Goal: Transaction & Acquisition: Purchase product/service

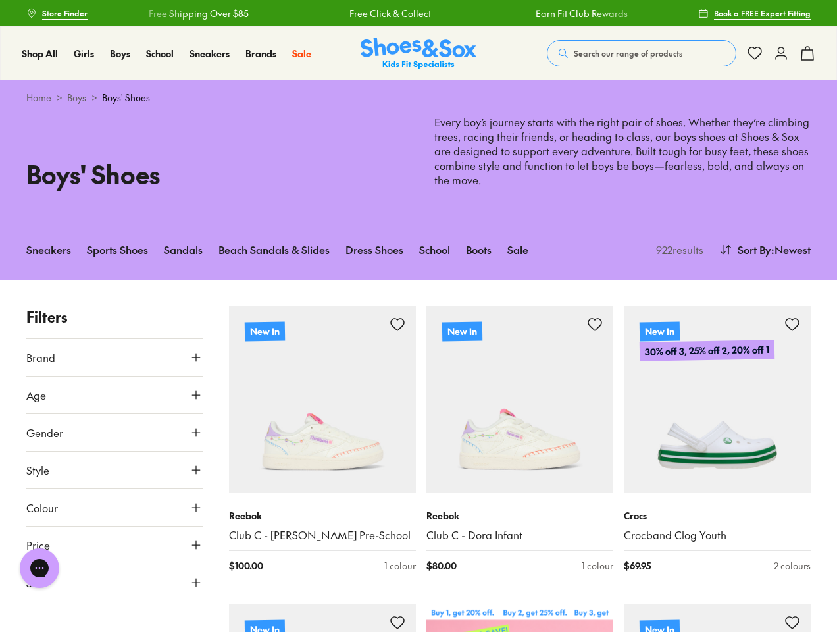
click at [642, 53] on span "Search our range of products" at bounding box center [628, 53] width 109 height 12
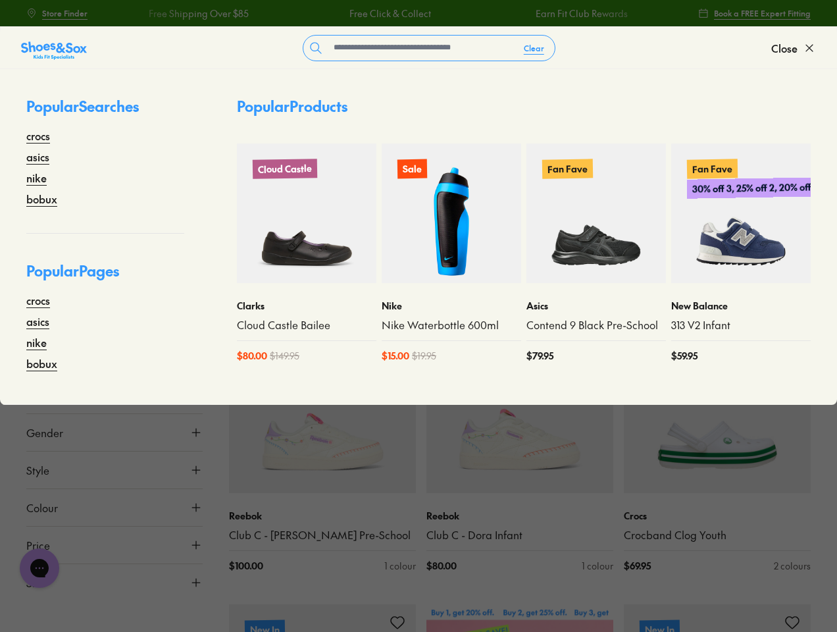
click at [534, 48] on button "Clear" at bounding box center [533, 48] width 41 height 24
click at [794, 48] on span "Close" at bounding box center [784, 48] width 26 height 16
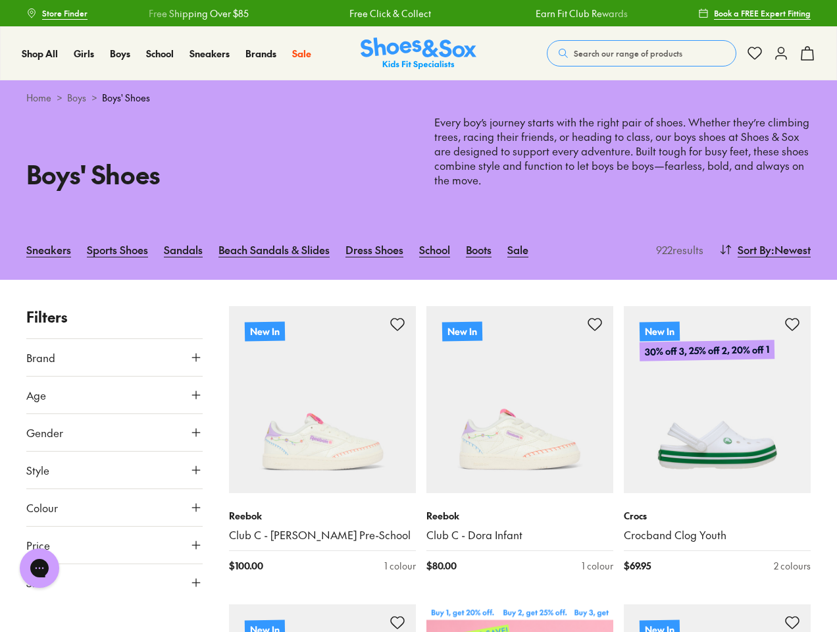
click at [808, 53] on icon at bounding box center [808, 53] width 16 height 16
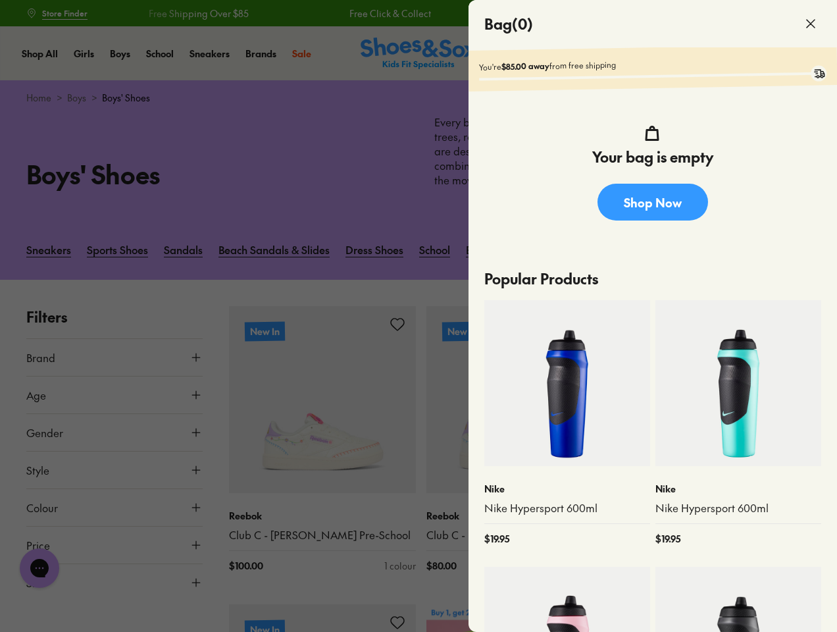
click at [764, 249] on div at bounding box center [418, 316] width 837 height 632
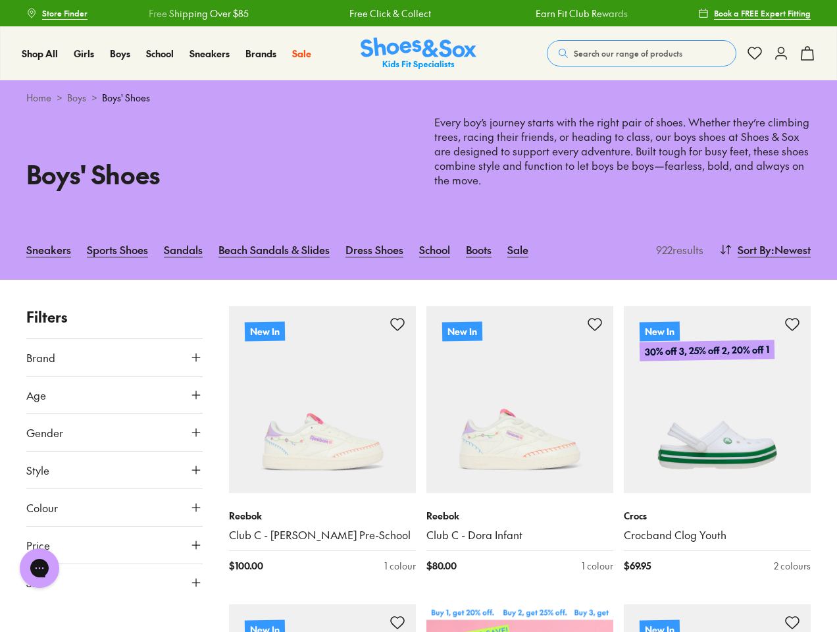
click at [115, 357] on button "Brand" at bounding box center [114, 357] width 176 height 37
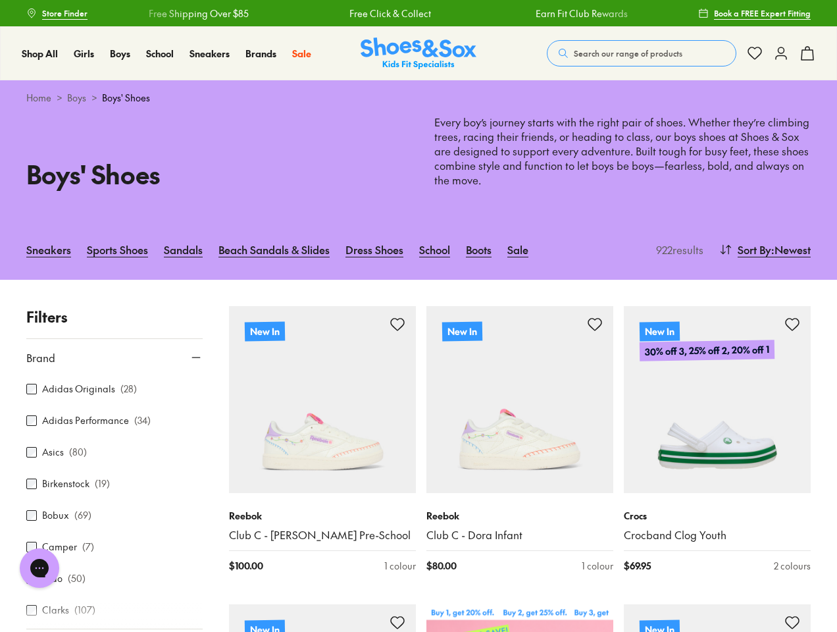
click at [115, 395] on div "Adidas Originals ( 28 )" at bounding box center [114, 389] width 176 height 16
